Goal: Information Seeking & Learning: Learn about a topic

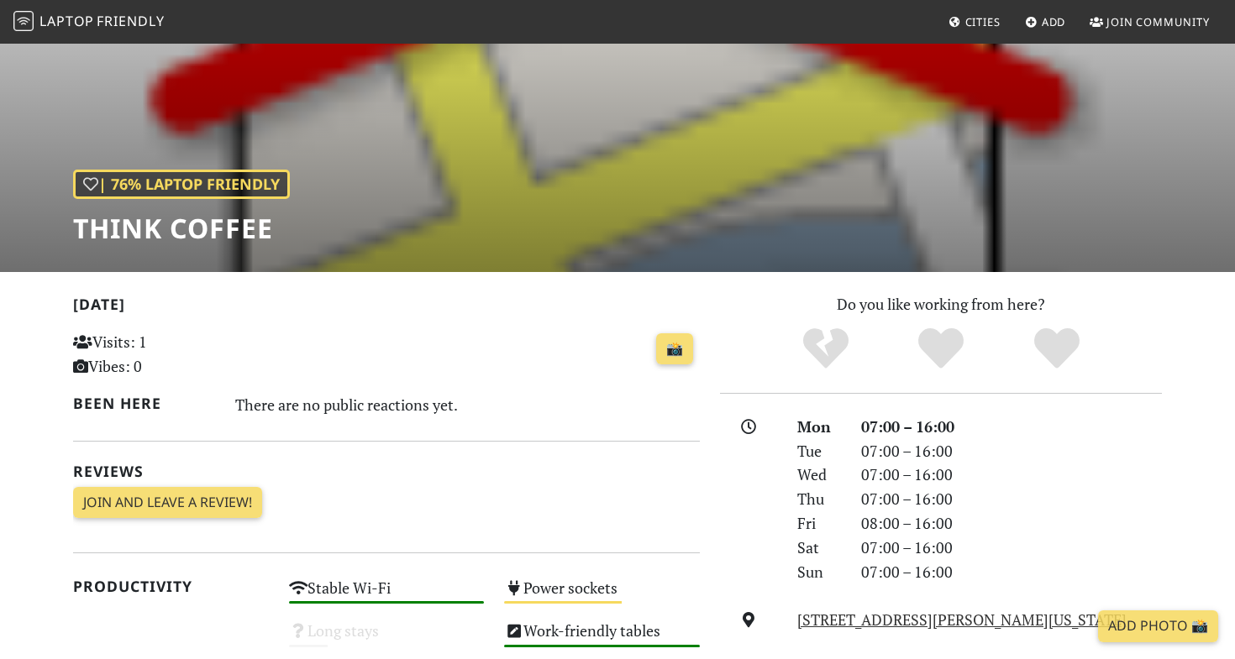
scroll to position [134, 0]
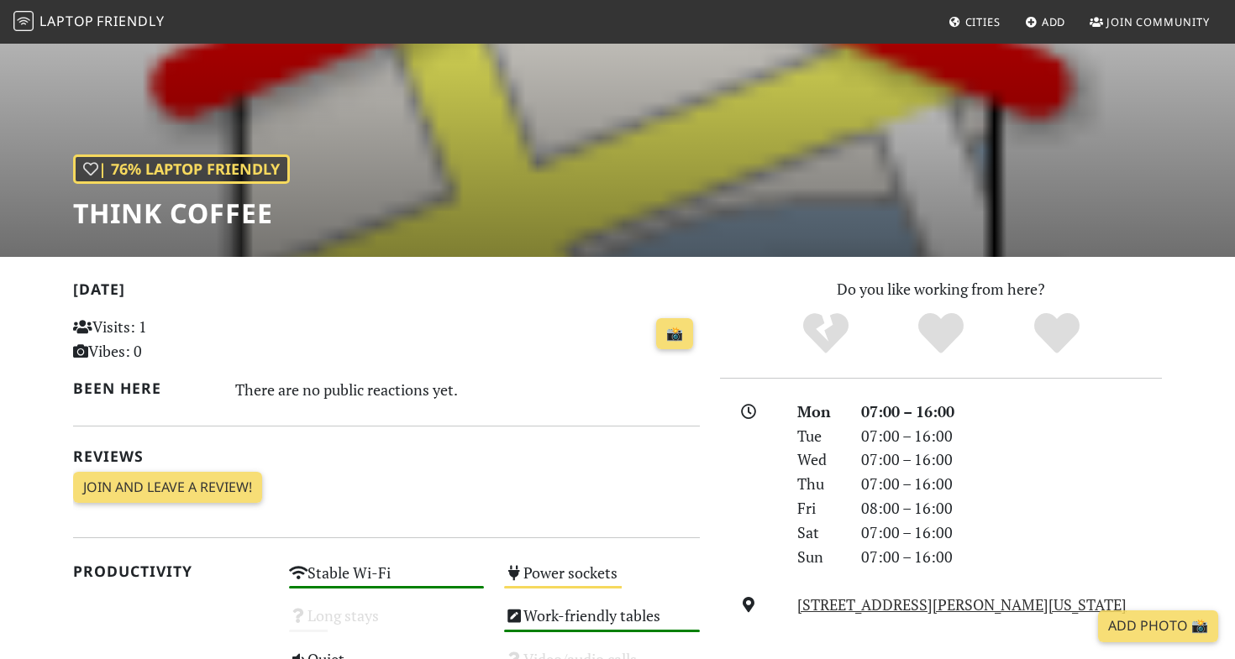
click at [92, 15] on span "Laptop" at bounding box center [66, 21] width 55 height 18
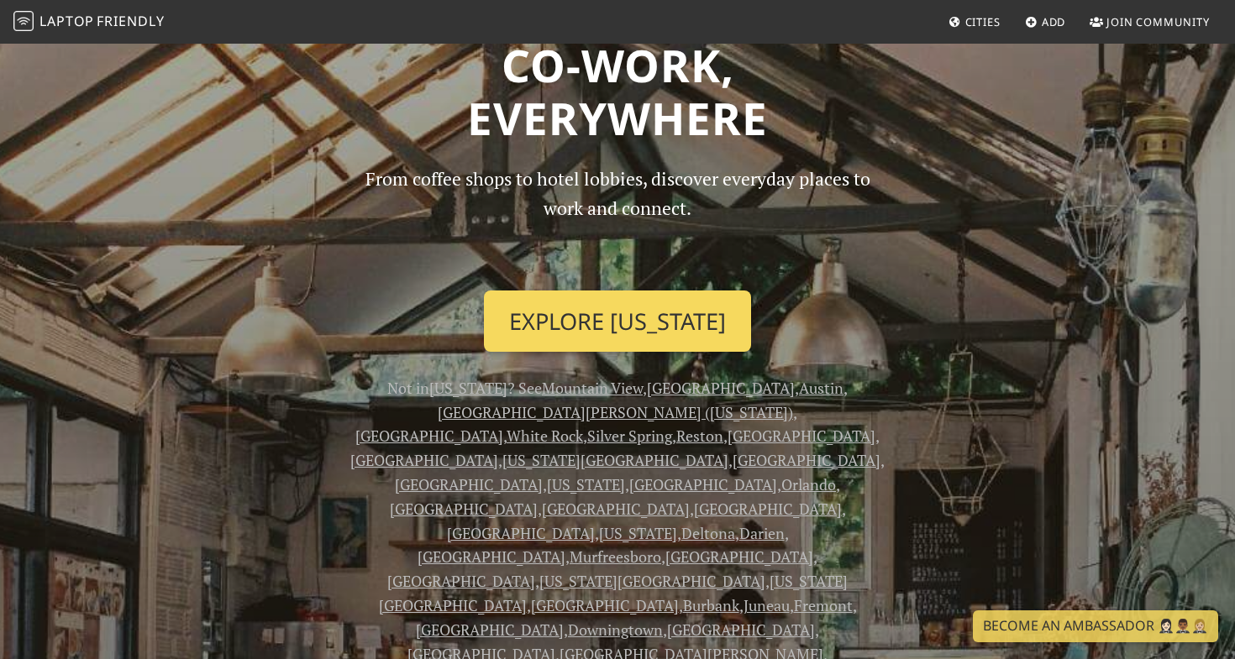
scroll to position [81, 0]
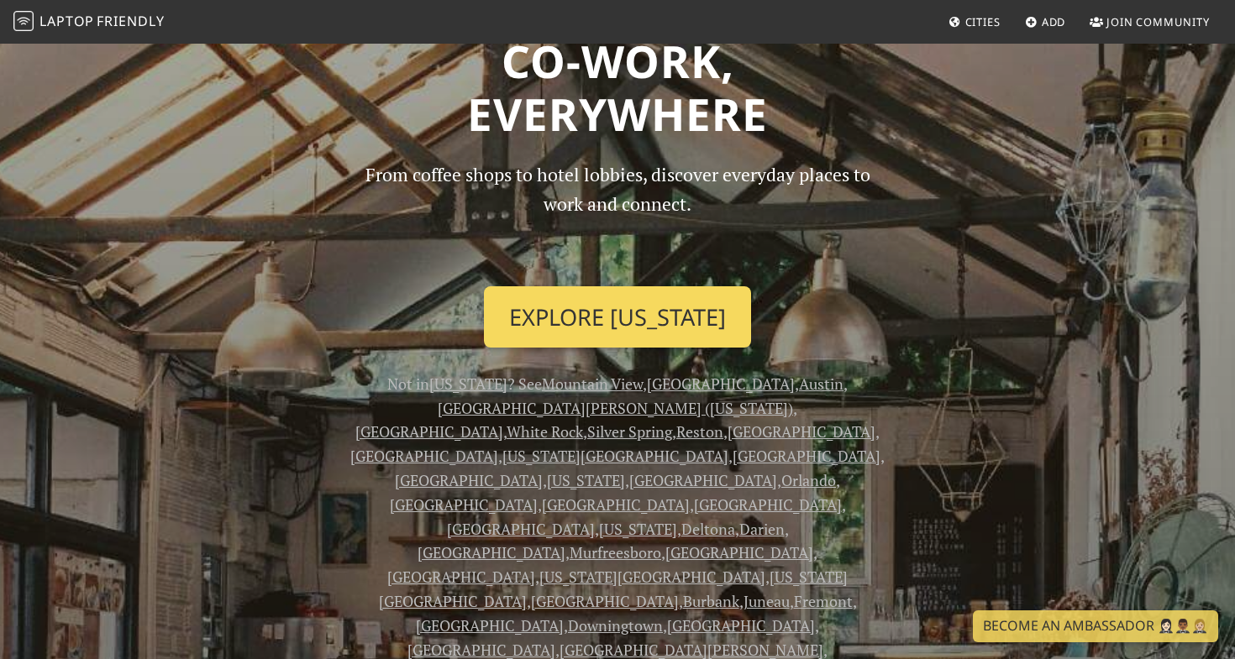
click at [587, 317] on link "Explore New York" at bounding box center [617, 317] width 267 height 62
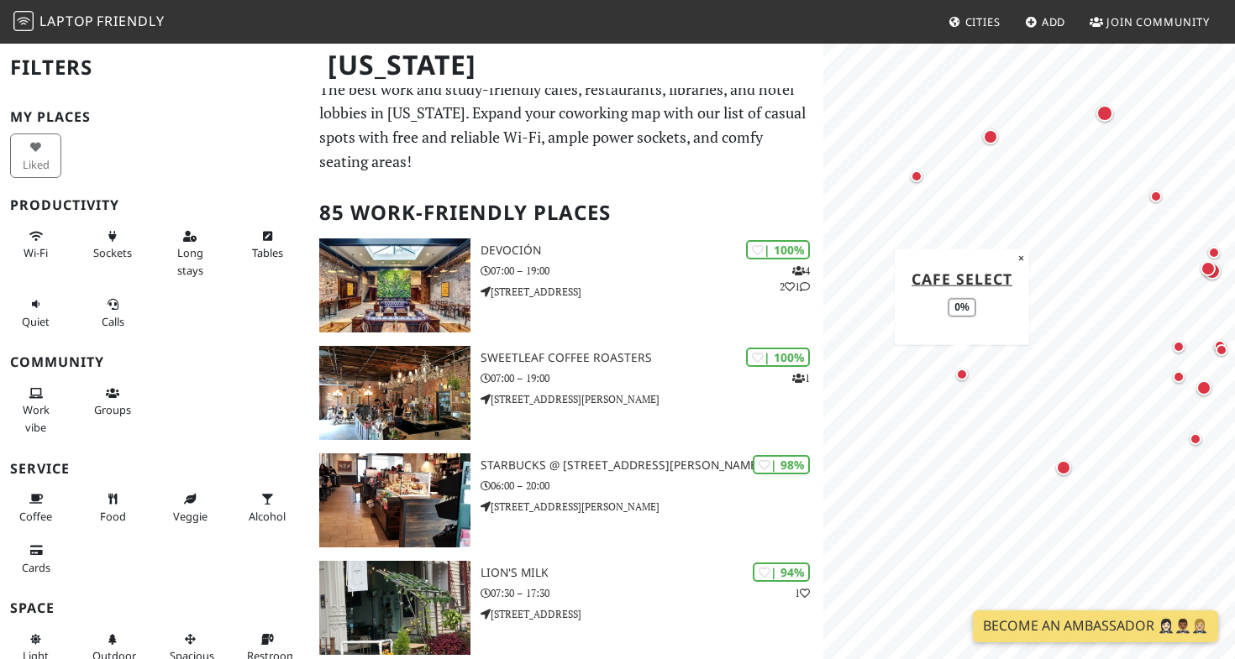
click at [963, 372] on div "Map marker" at bounding box center [962, 375] width 12 height 12
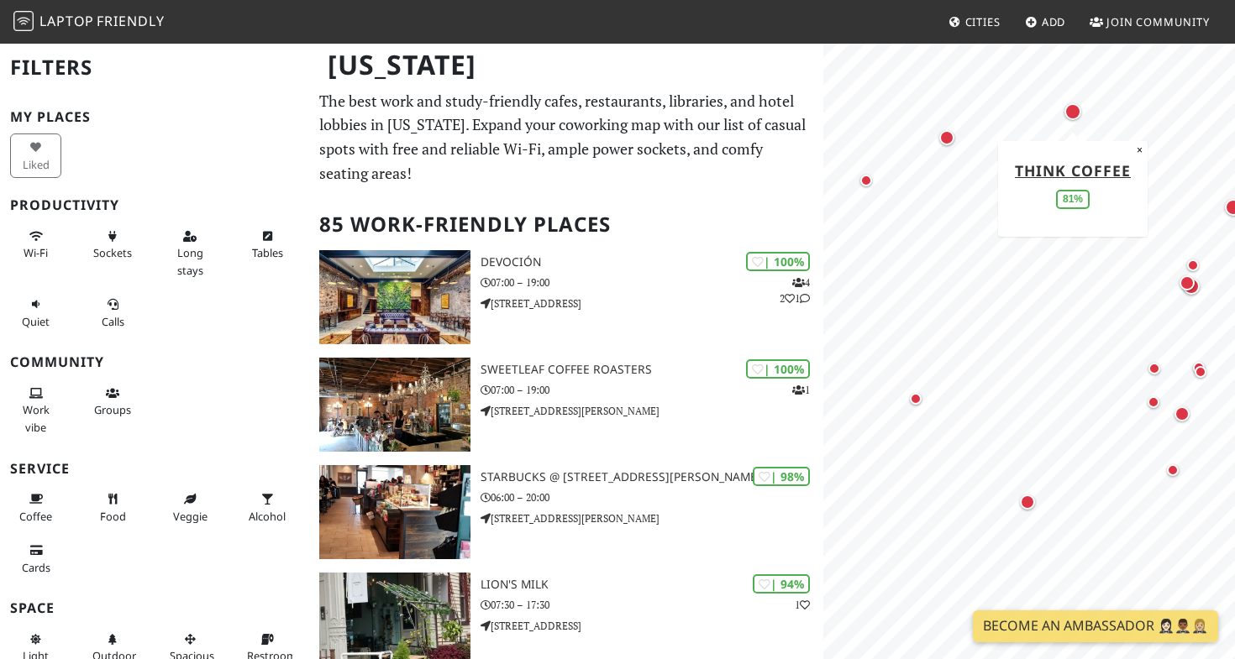
click at [1075, 109] on div "Map marker" at bounding box center [1072, 111] width 17 height 17
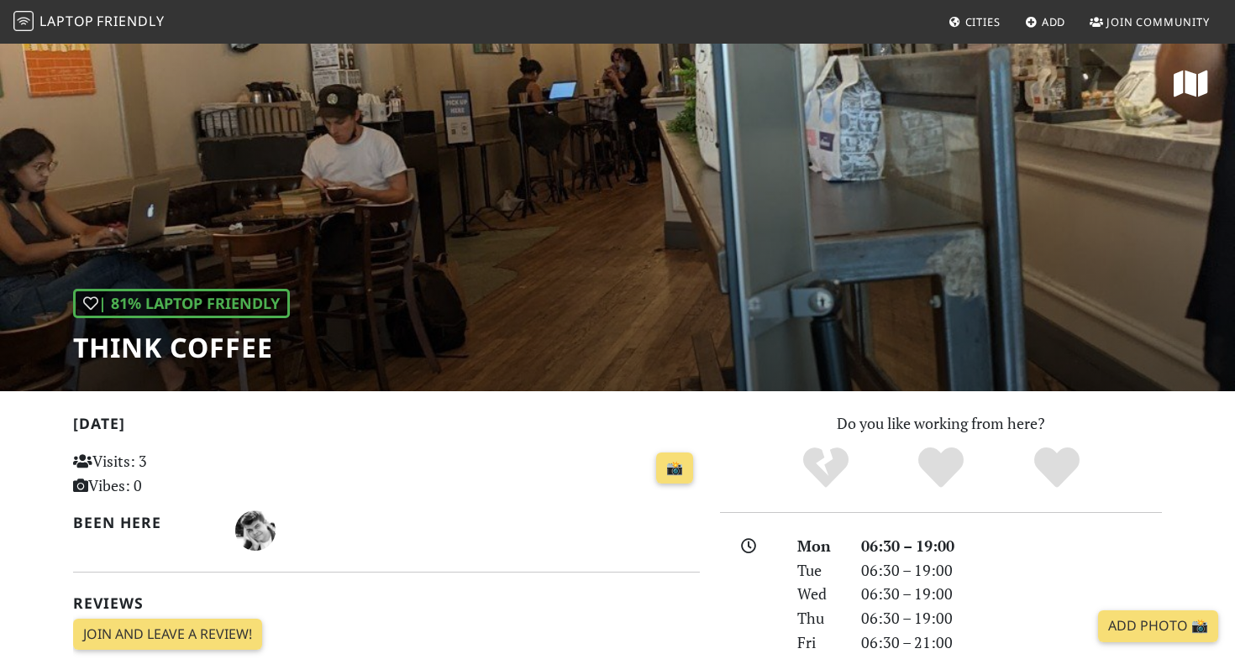
click at [527, 245] on div "| 81% Laptop Friendly Think Coffee" at bounding box center [617, 216] width 1235 height 349
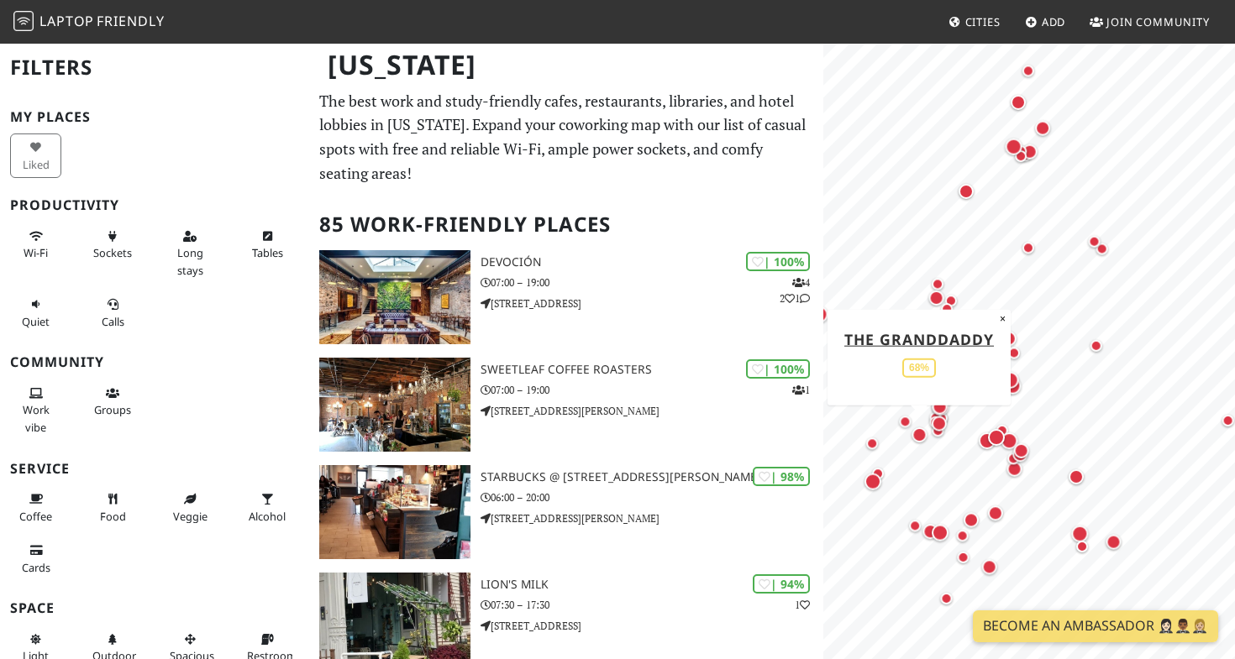
drag, startPoint x: 896, startPoint y: 377, endPoint x: 918, endPoint y: 444, distance: 70.7
click at [918, 444] on div "Map marker" at bounding box center [919, 435] width 22 height 22
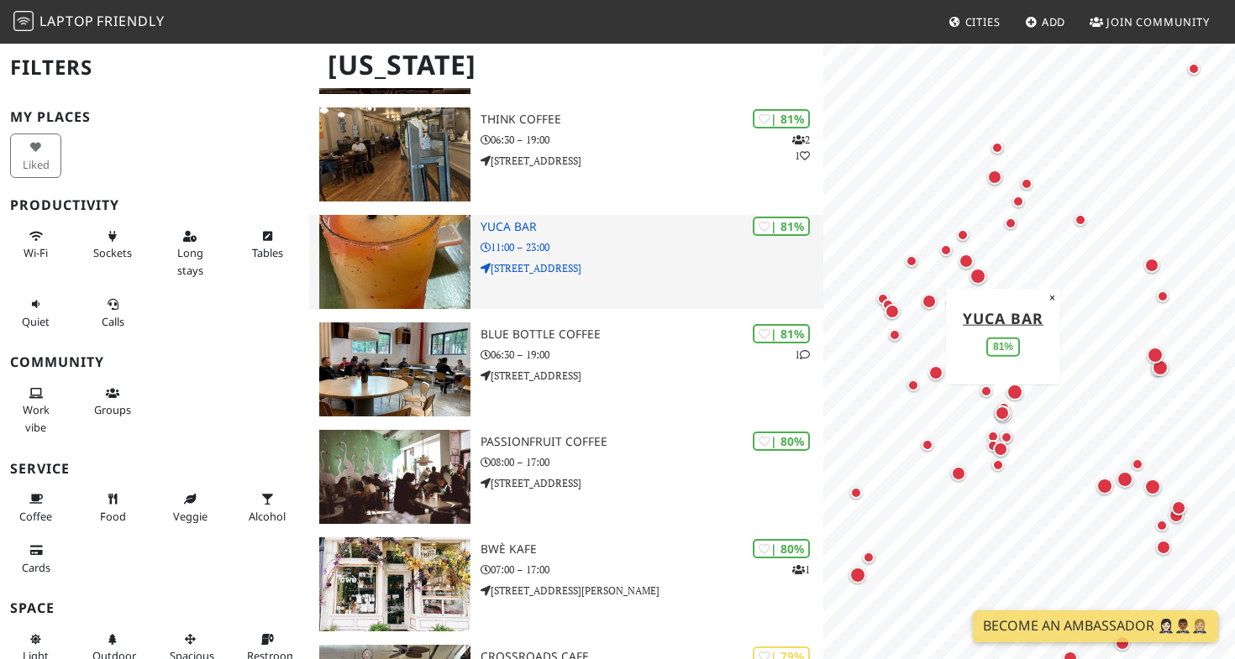
scroll to position [1326, 0]
